Goal: Information Seeking & Learning: Learn about a topic

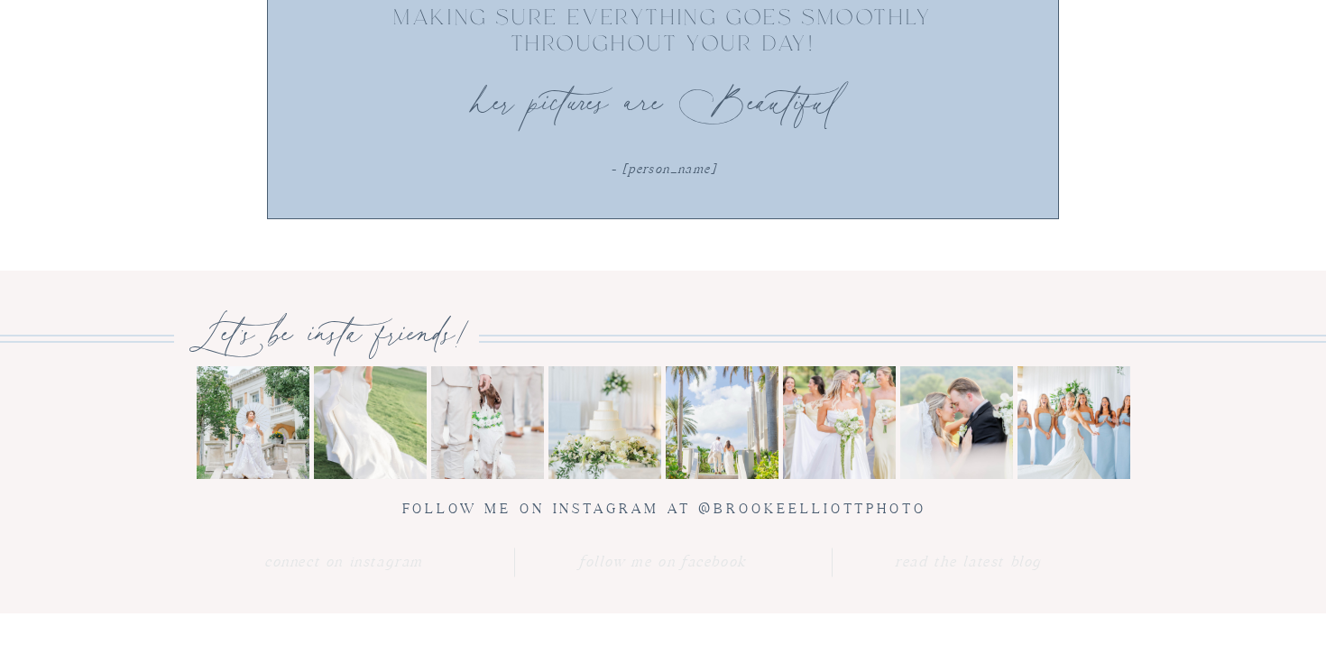
scroll to position [6425, 0]
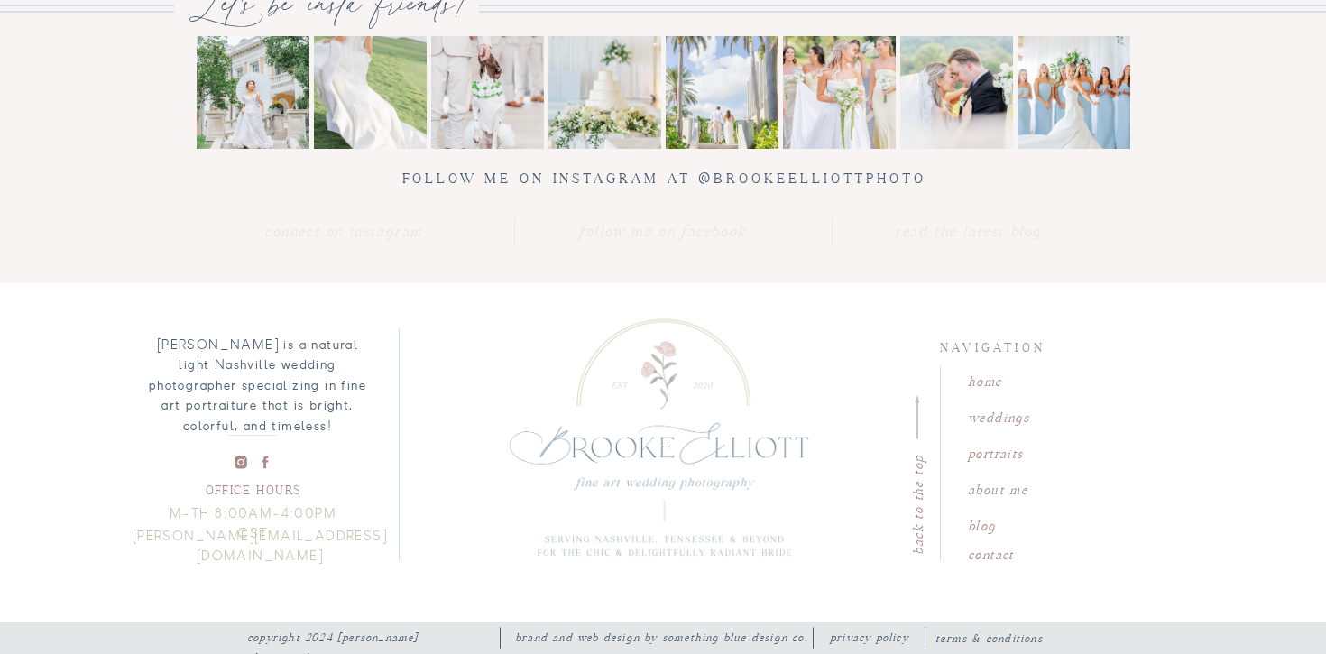
click at [785, 184] on p "Follow me on instagram at @brookeelliottphoto" at bounding box center [664, 180] width 570 height 27
click at [388, 234] on nav "Connect on instagram" at bounding box center [344, 232] width 168 height 27
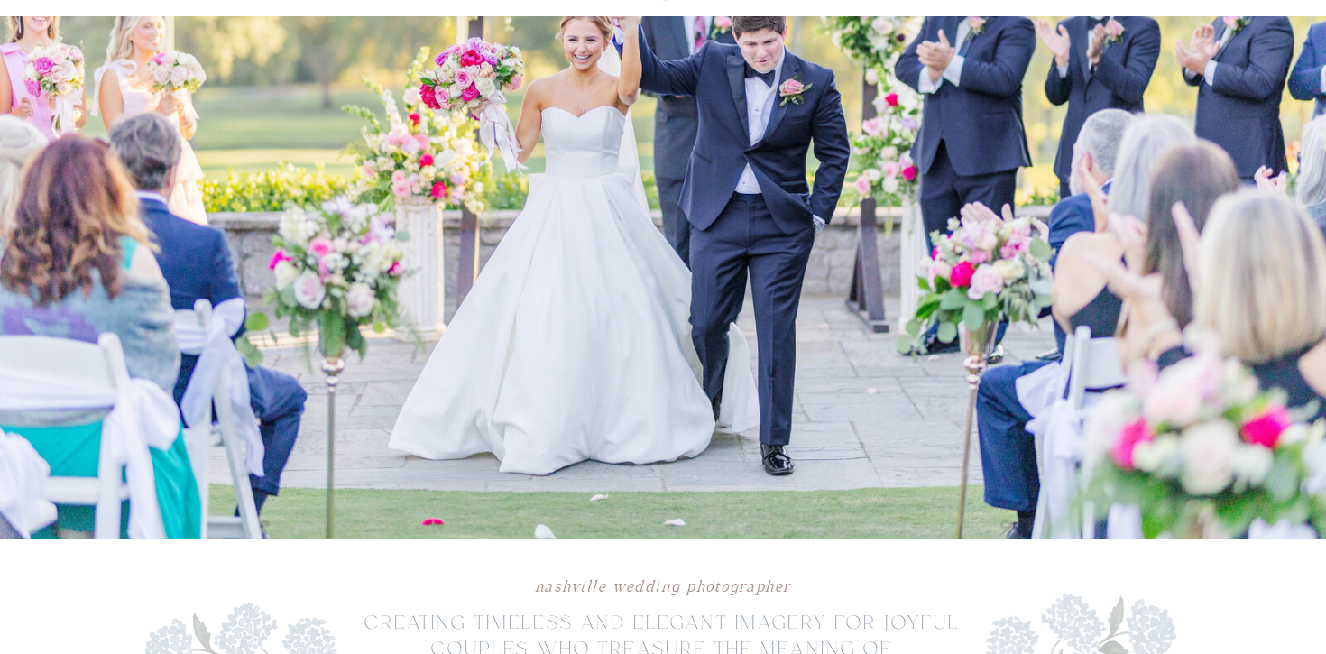
scroll to position [0, 0]
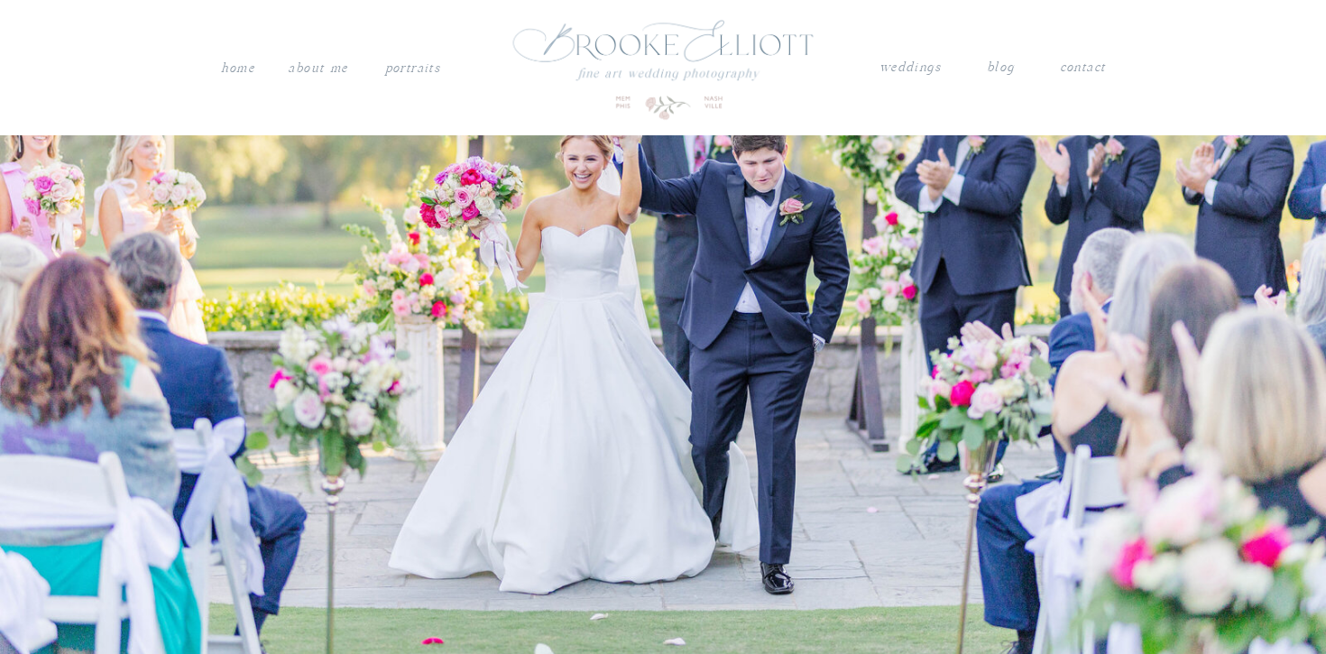
click at [911, 65] on nav "weddings" at bounding box center [910, 67] width 63 height 23
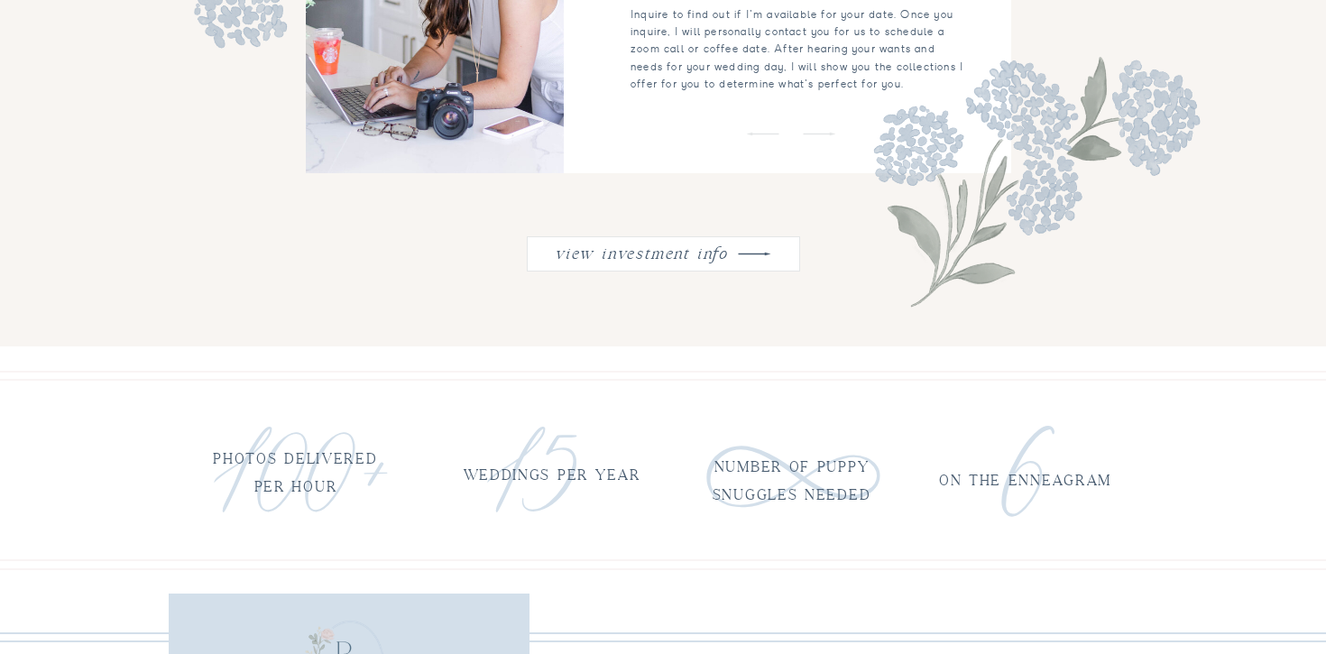
scroll to position [2277, 0]
click at [597, 254] on nav "view investment info" at bounding box center [641, 248] width 182 height 23
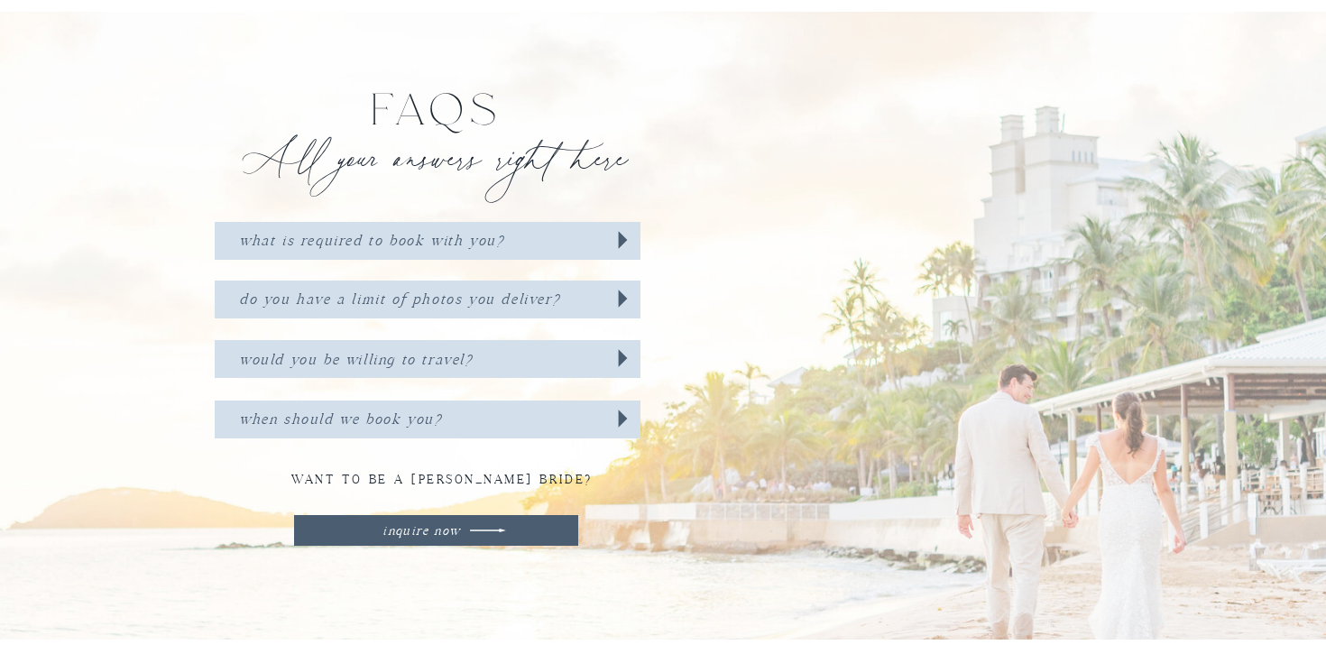
scroll to position [5630, 0]
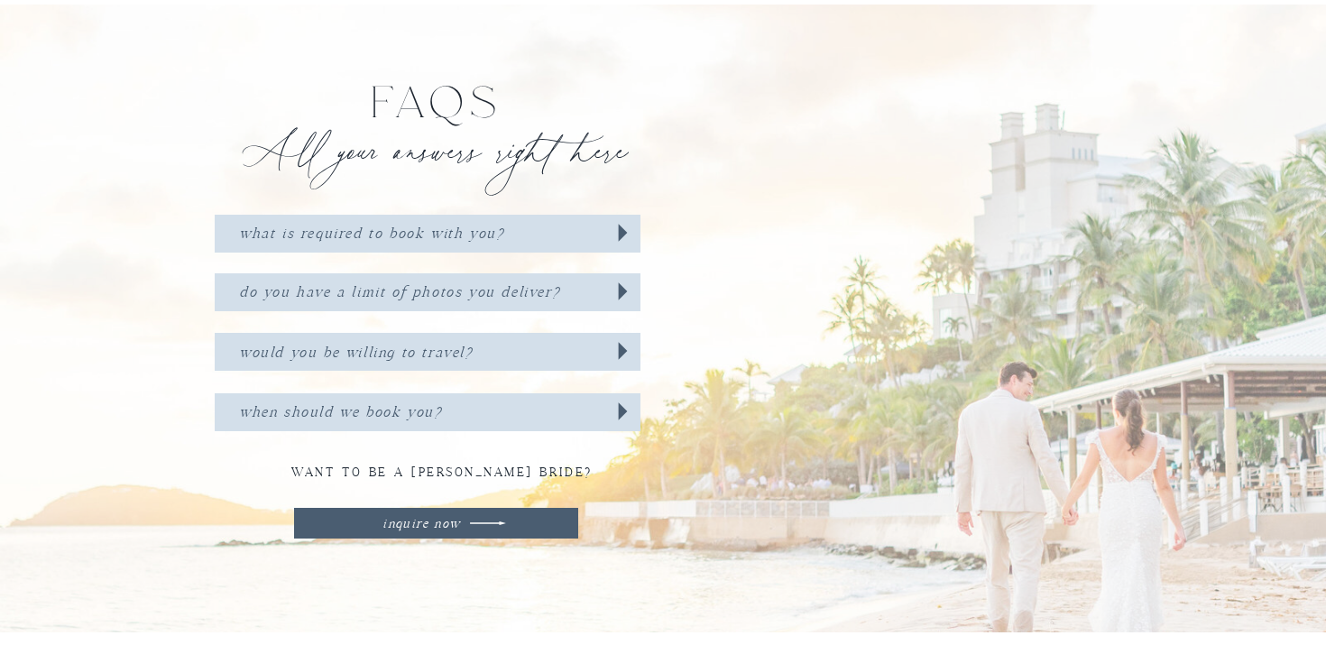
click at [385, 235] on h3 "WHAT IS REQUIRED TO BOOK WITH YOU?" at bounding box center [397, 232] width 316 height 23
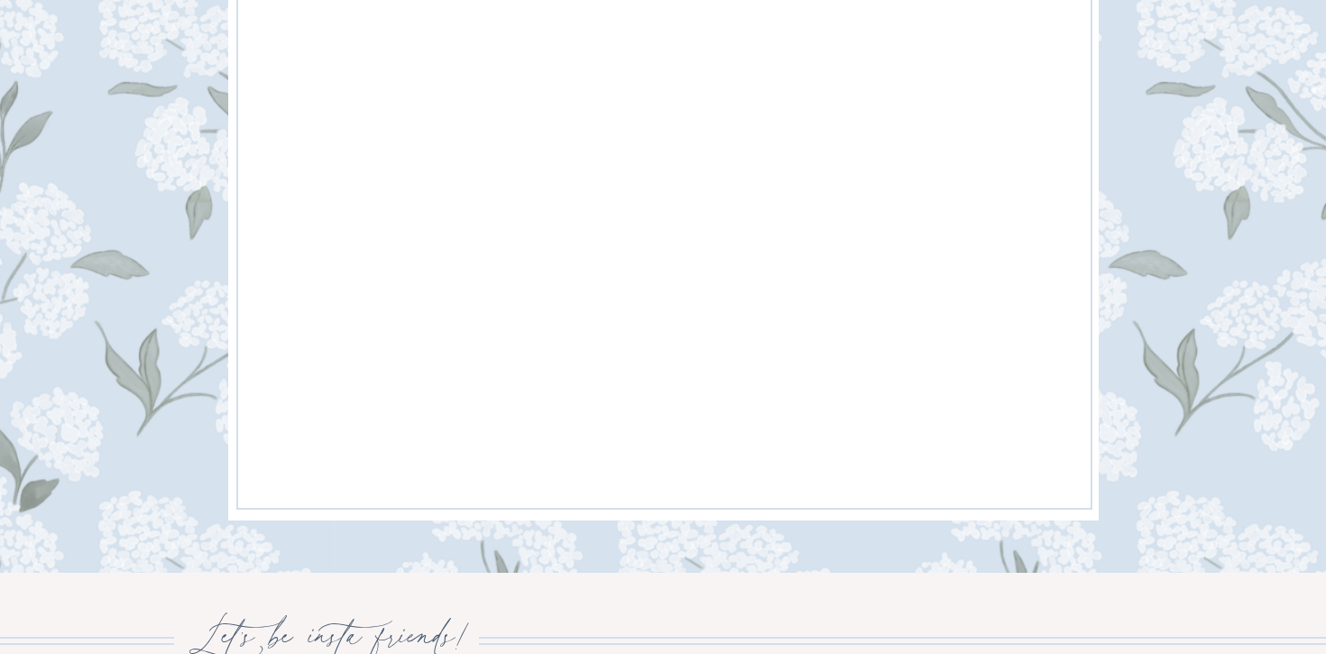
scroll to position [8673, 0]
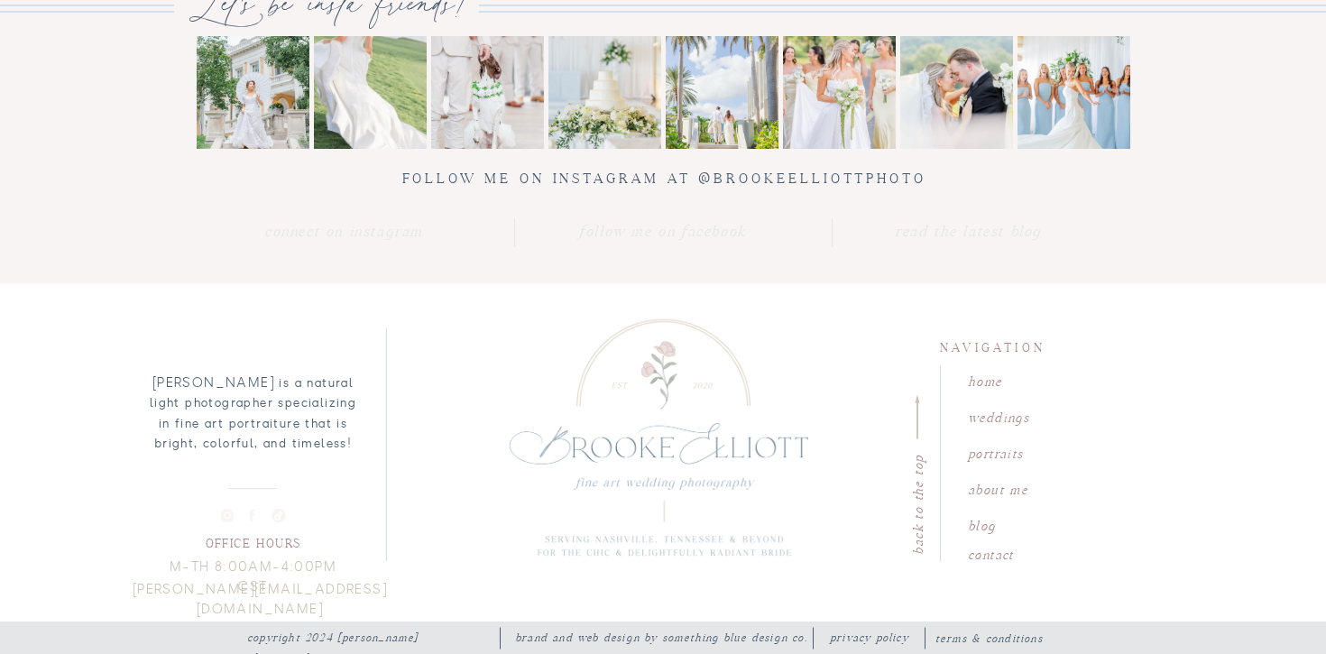
click at [226, 515] on circle at bounding box center [227, 515] width 5 height 5
click at [389, 240] on nav "Connect on instagram" at bounding box center [344, 232] width 168 height 27
